Goal: Find specific page/section

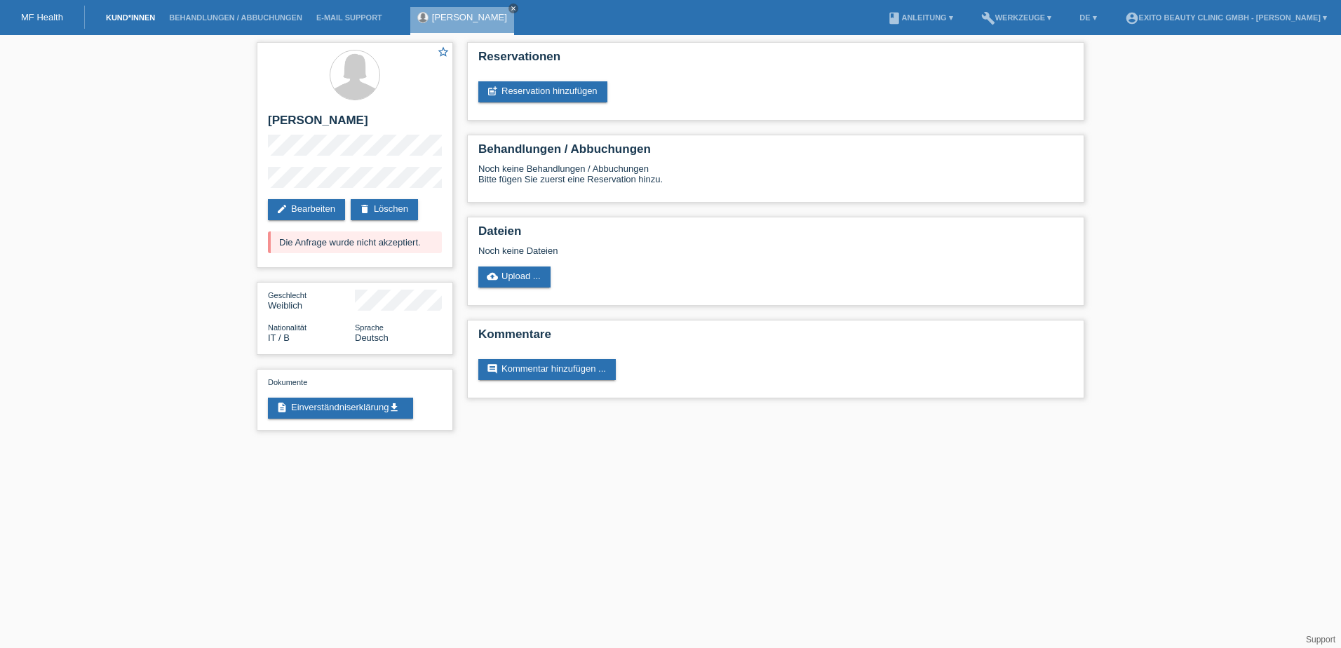
click at [117, 19] on link "Kund*innen" at bounding box center [130, 17] width 63 height 8
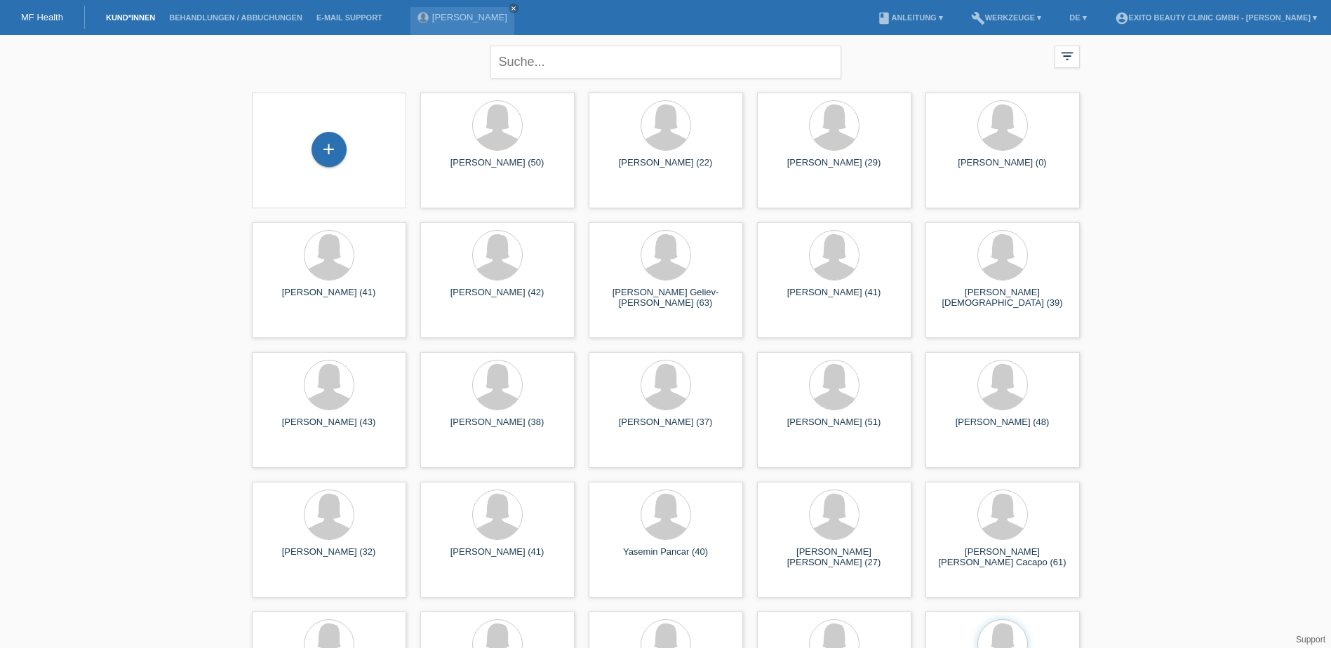
click at [199, 22] on li "Behandlungen / Abbuchungen" at bounding box center [235, 18] width 147 height 36
click at [199, 13] on link "Behandlungen / Abbuchungen" at bounding box center [235, 17] width 147 height 8
